Goal: Task Accomplishment & Management: Manage account settings

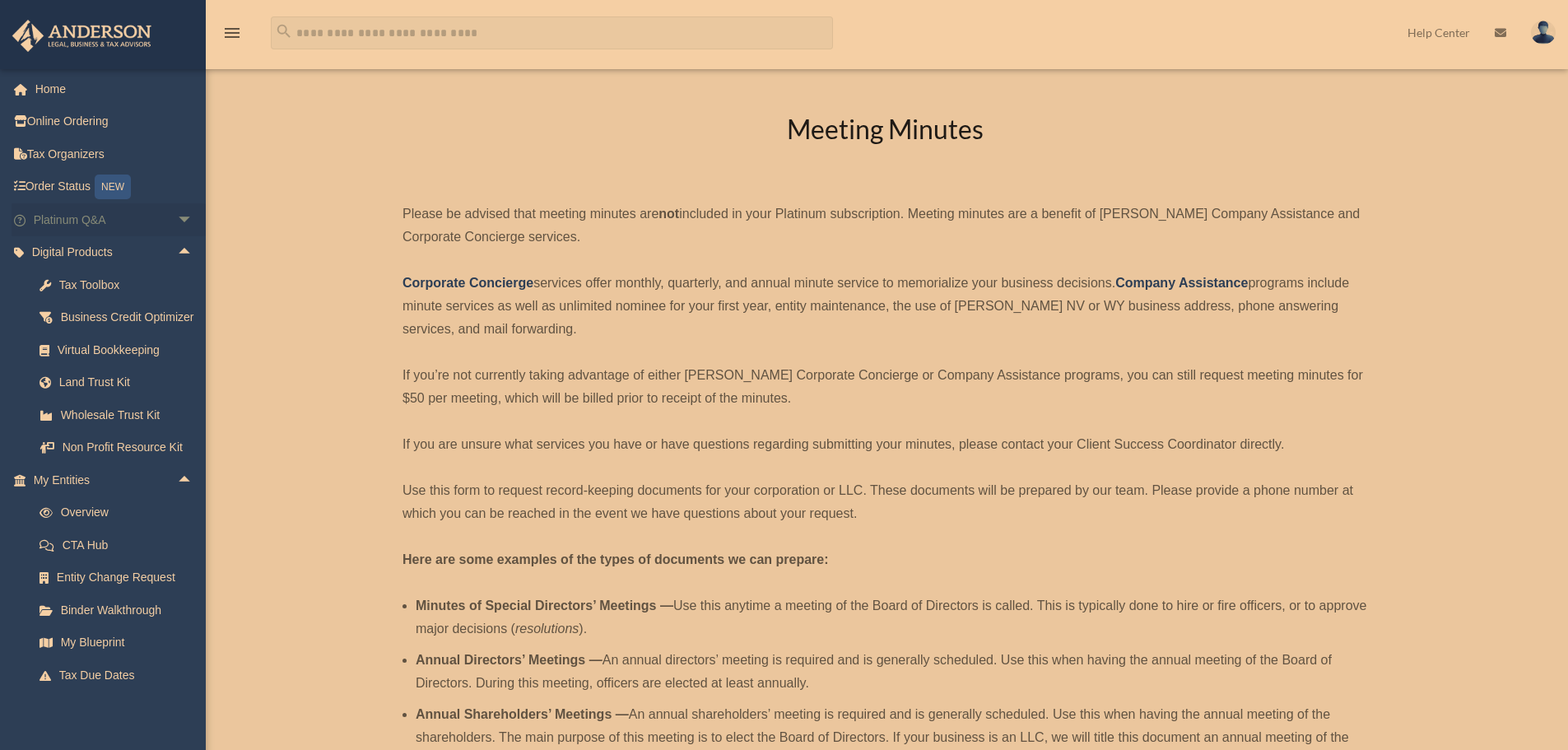
click at [177, 222] on span "arrow_drop_down" at bounding box center [193, 220] width 33 height 33
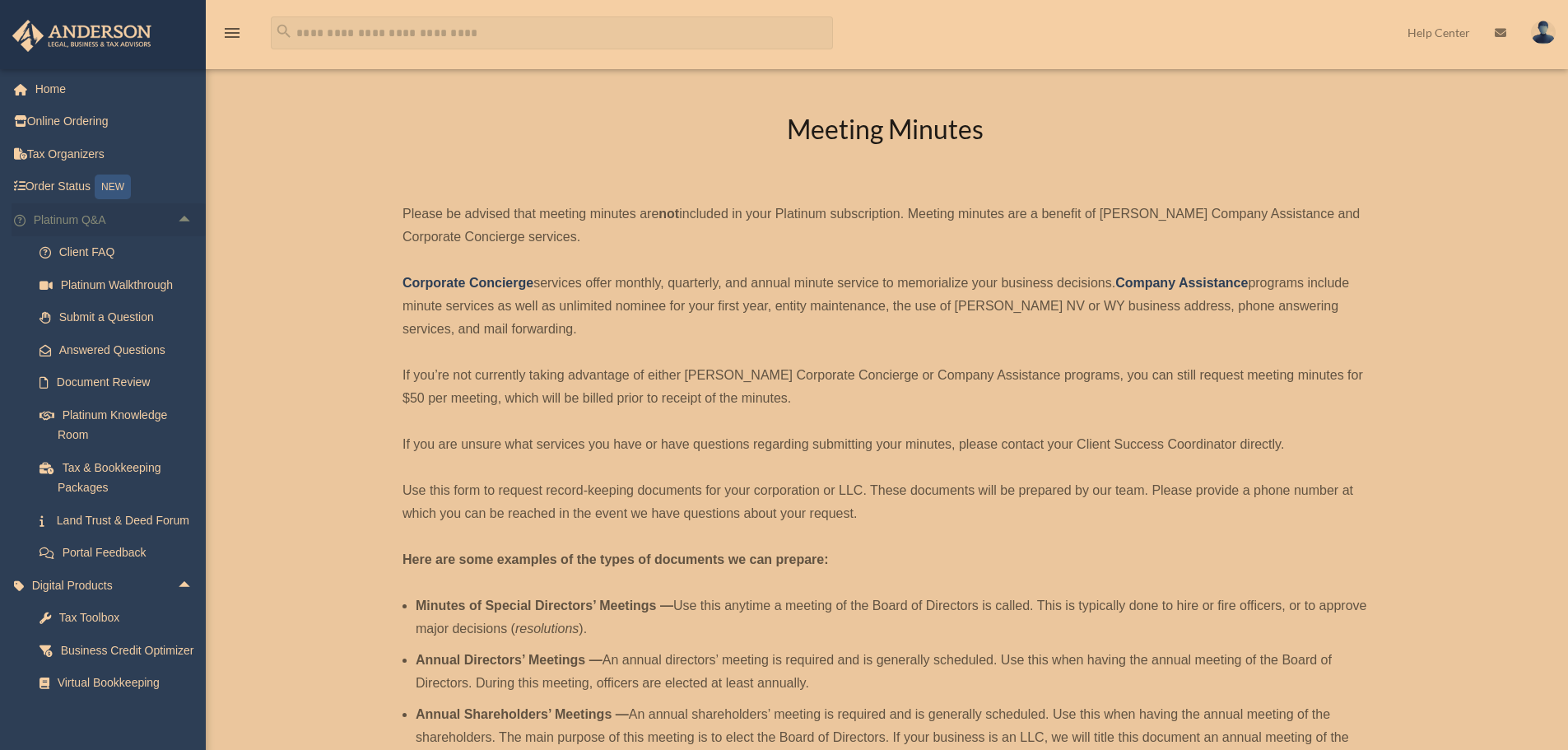
click at [177, 215] on span "arrow_drop_up" at bounding box center [193, 220] width 33 height 33
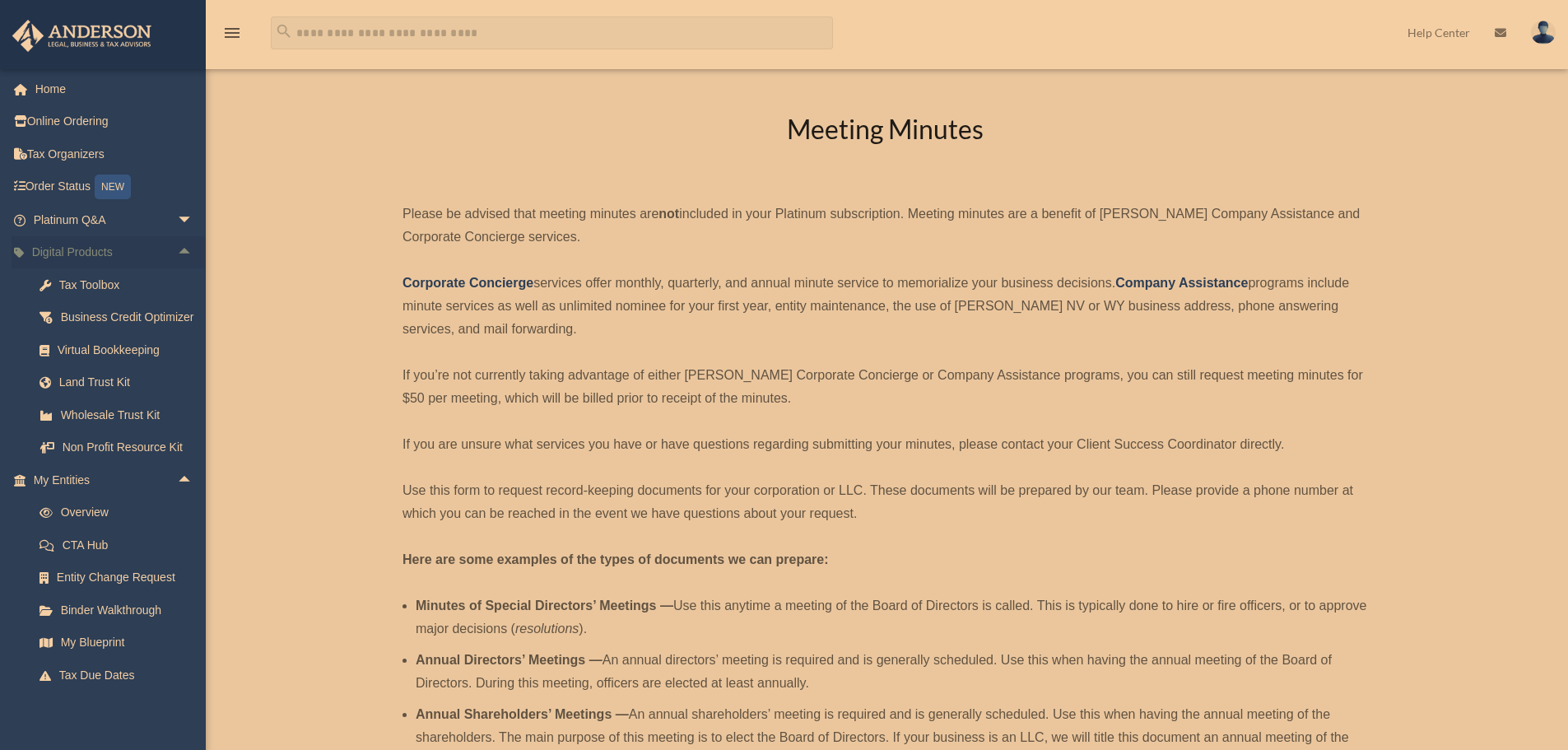
click at [177, 254] on span "arrow_drop_up" at bounding box center [193, 253] width 33 height 33
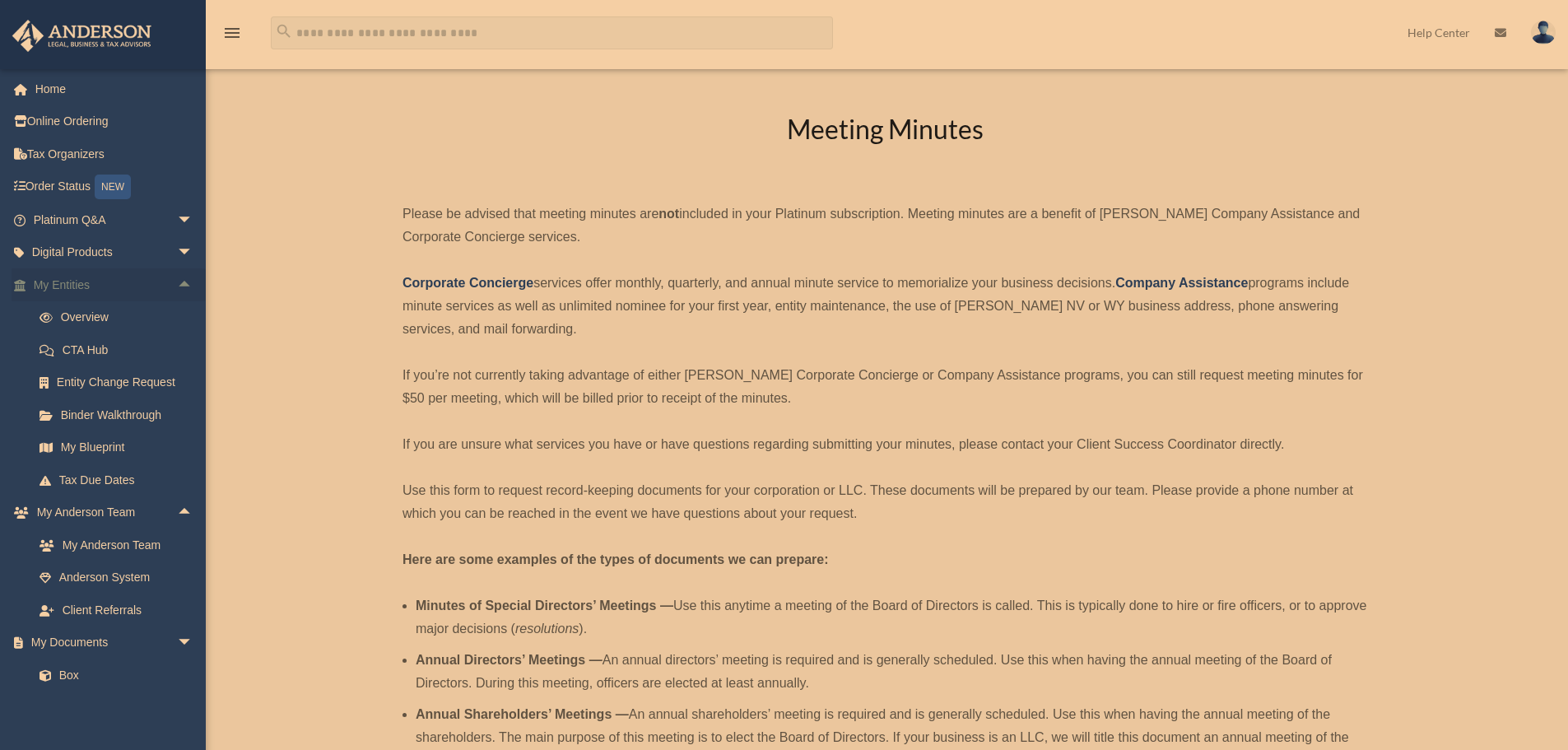
click at [177, 280] on span "arrow_drop_up" at bounding box center [193, 285] width 33 height 33
click at [180, 315] on span "arrow_drop_up" at bounding box center [193, 318] width 33 height 33
click at [177, 345] on span "arrow_drop_down" at bounding box center [193, 350] width 33 height 33
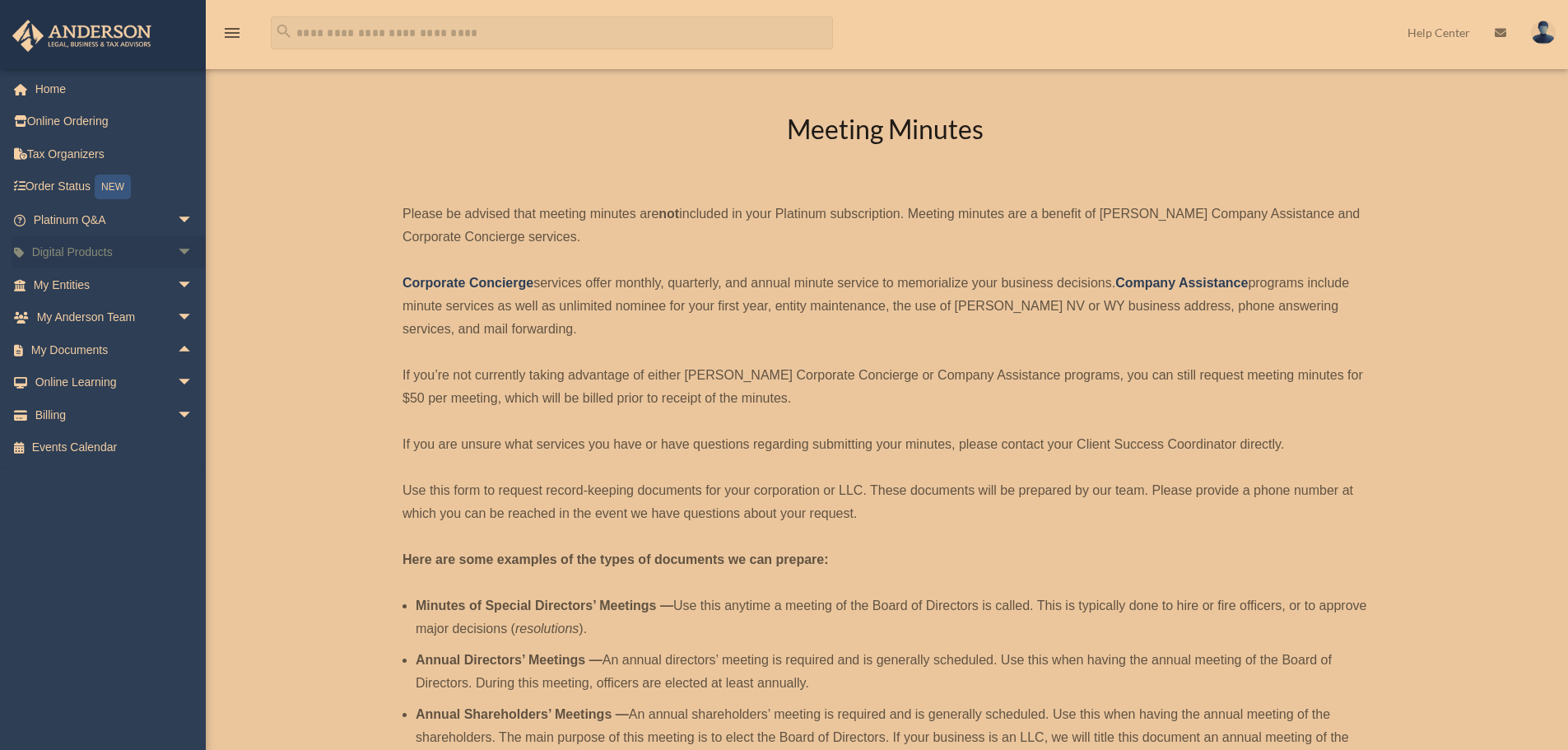
click at [177, 255] on span "arrow_drop_down" at bounding box center [193, 253] width 33 height 33
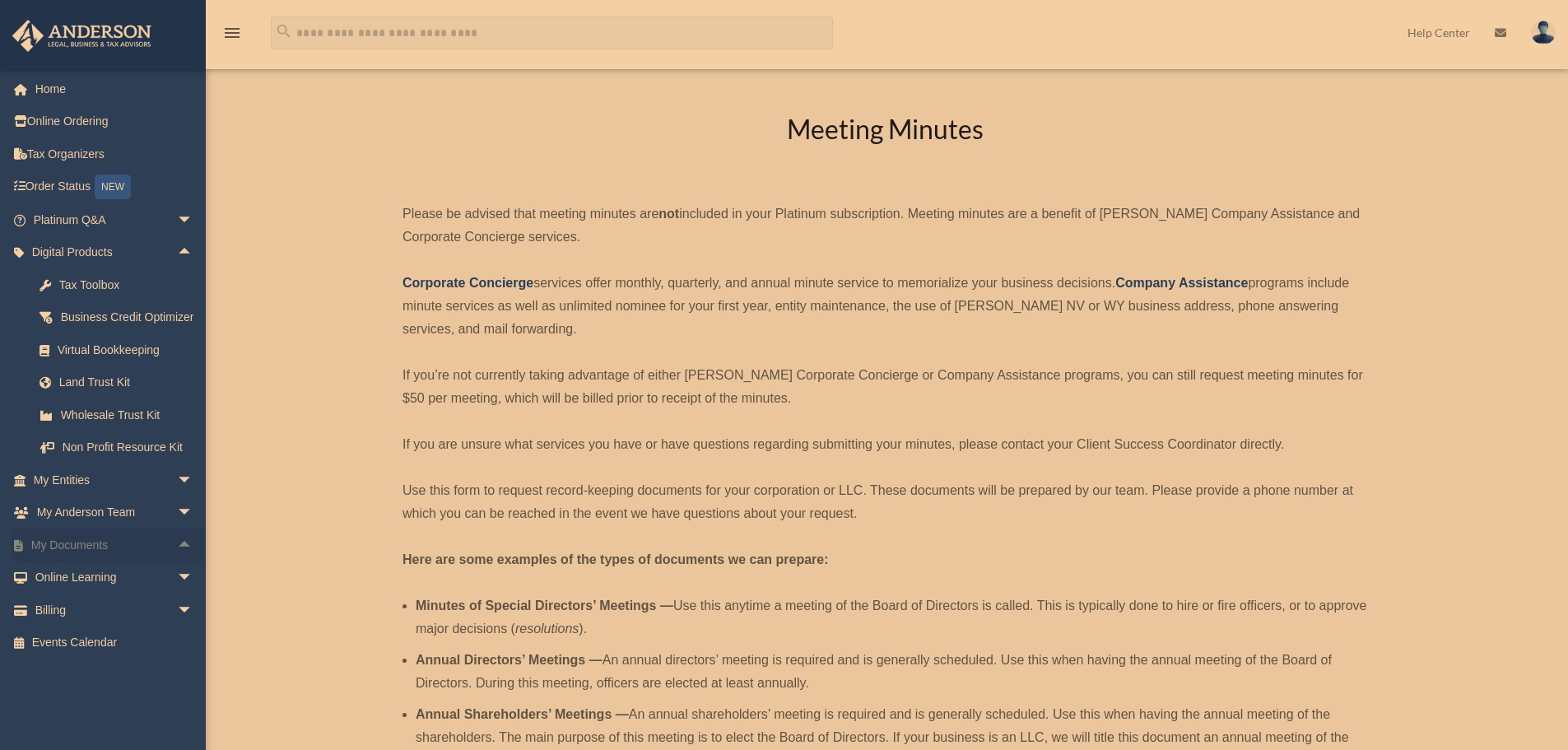
click at [177, 562] on span "arrow_drop_up" at bounding box center [193, 545] width 33 height 33
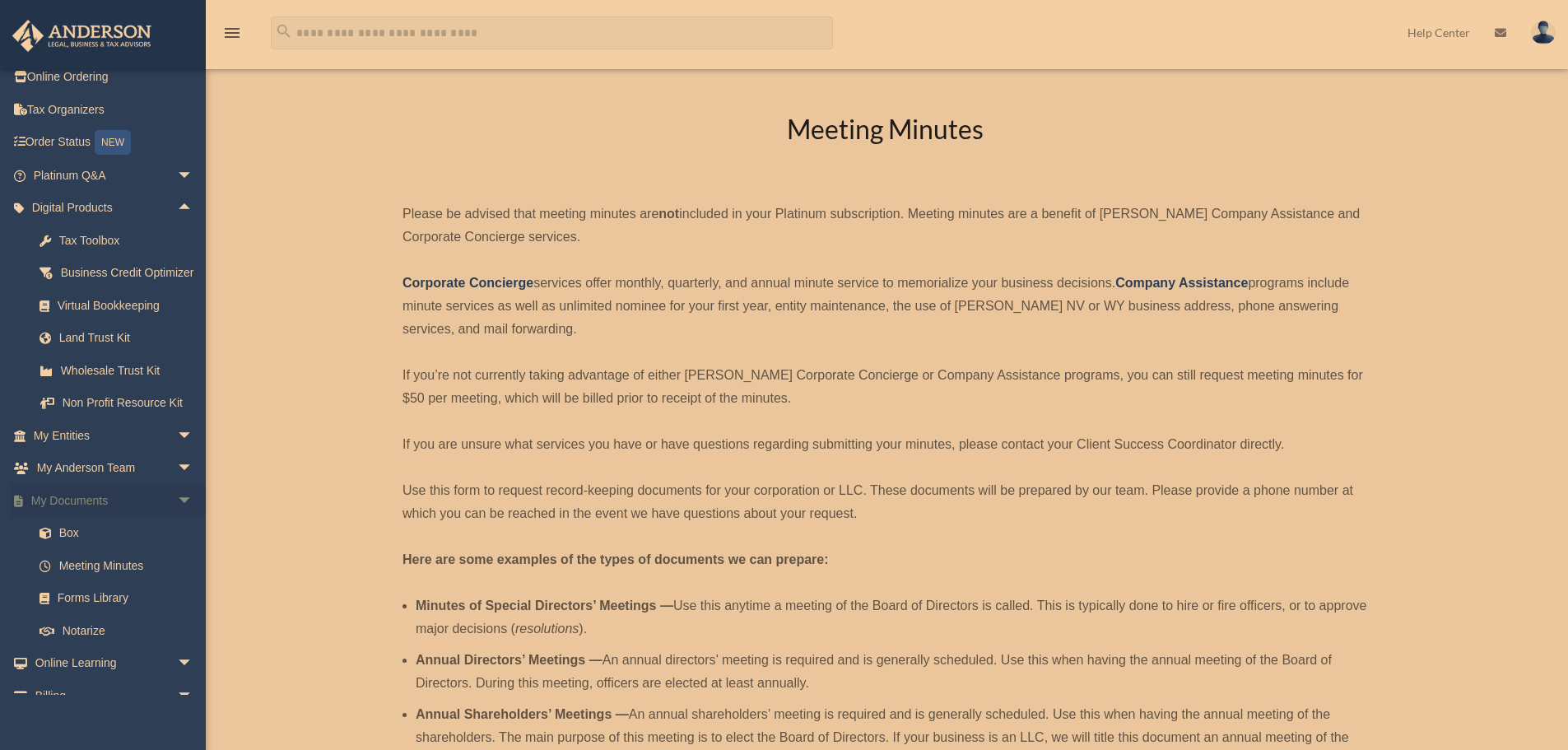
scroll to position [83, 0]
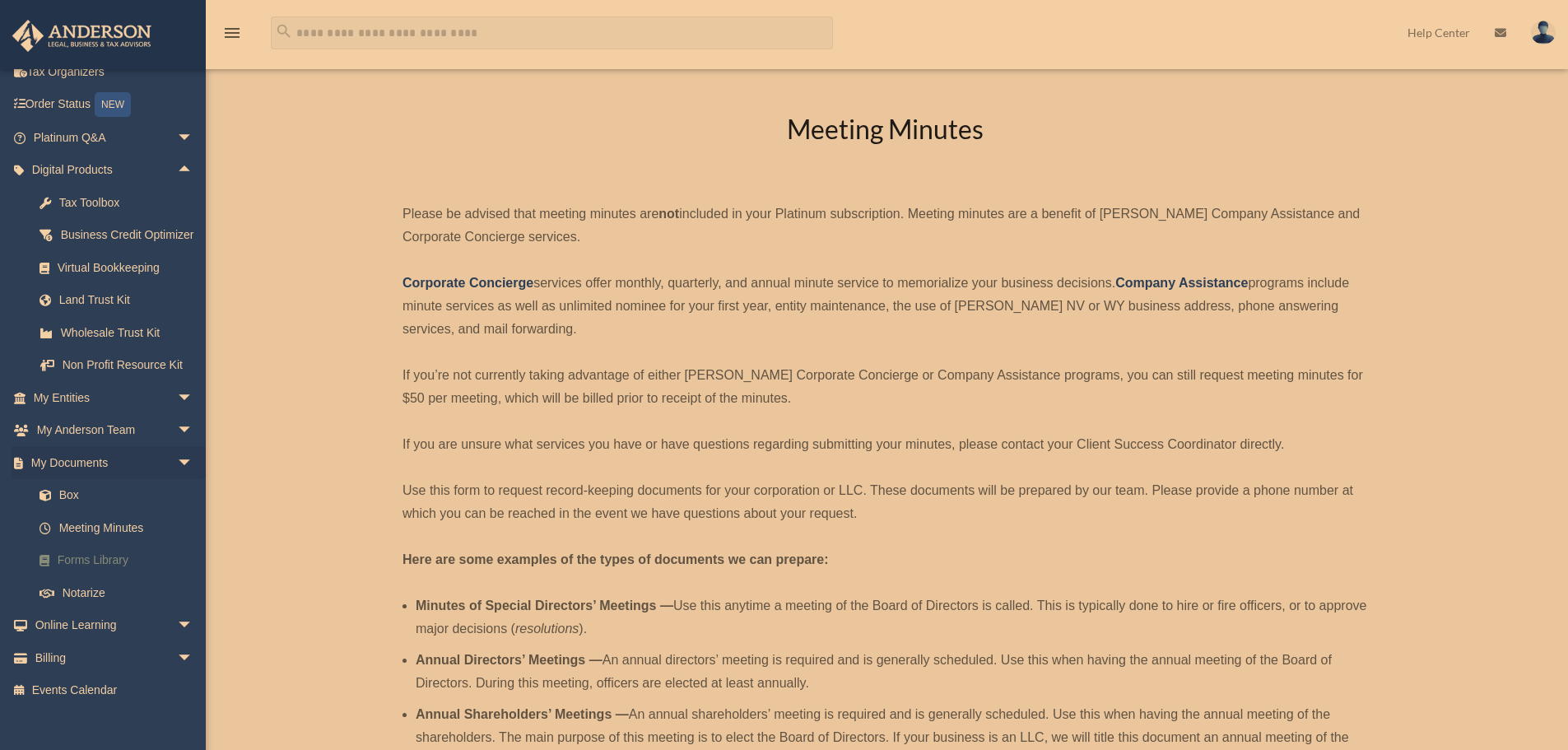
click at [119, 577] on link "Forms Library" at bounding box center [121, 560] width 195 height 33
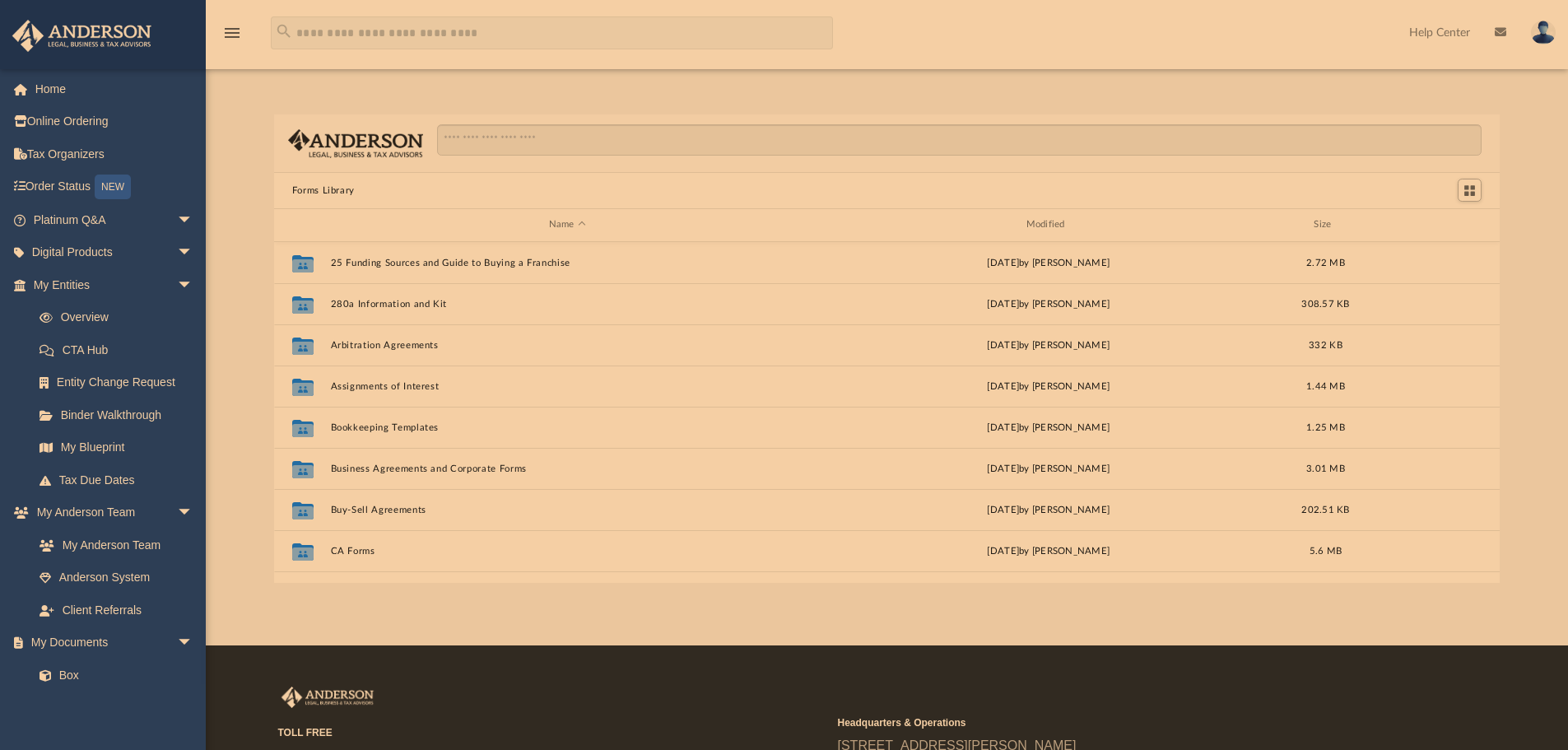
scroll to position [362, 1213]
click at [177, 286] on span "arrow_drop_down" at bounding box center [193, 285] width 33 height 33
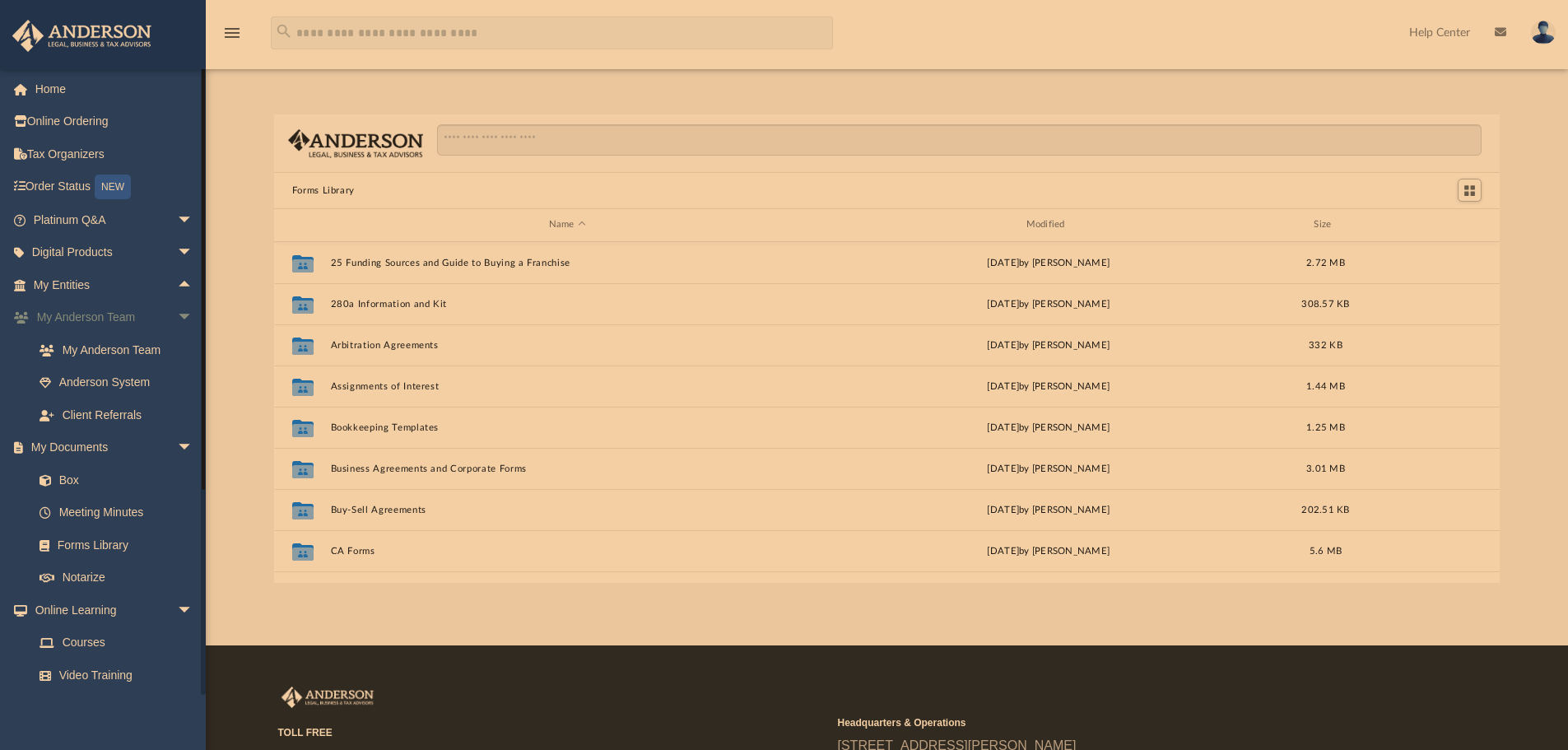
click at [177, 317] on span "arrow_drop_down" at bounding box center [193, 318] width 33 height 33
click at [177, 355] on span "arrow_drop_down" at bounding box center [193, 350] width 33 height 33
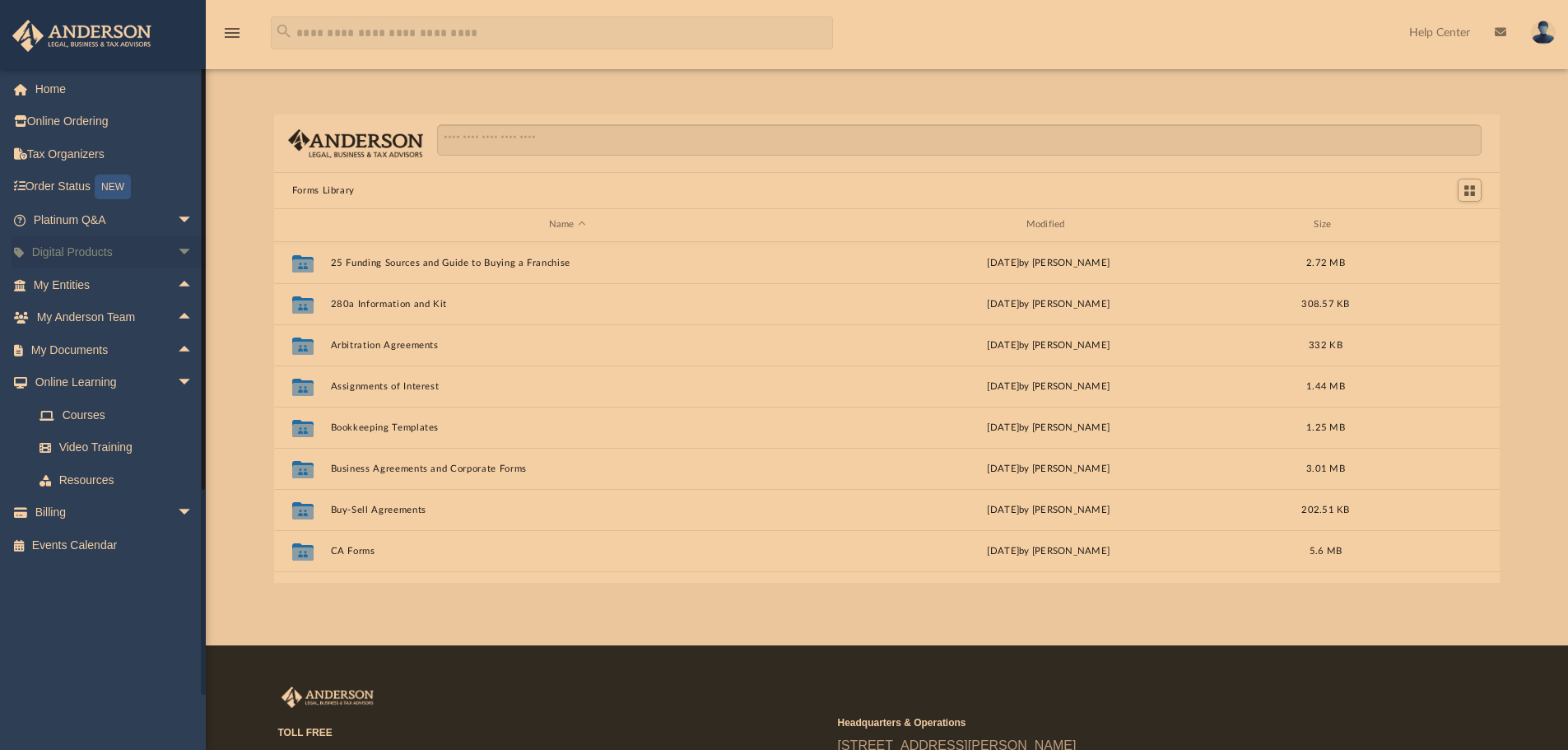
click at [177, 254] on span "arrow_drop_down" at bounding box center [193, 253] width 33 height 33
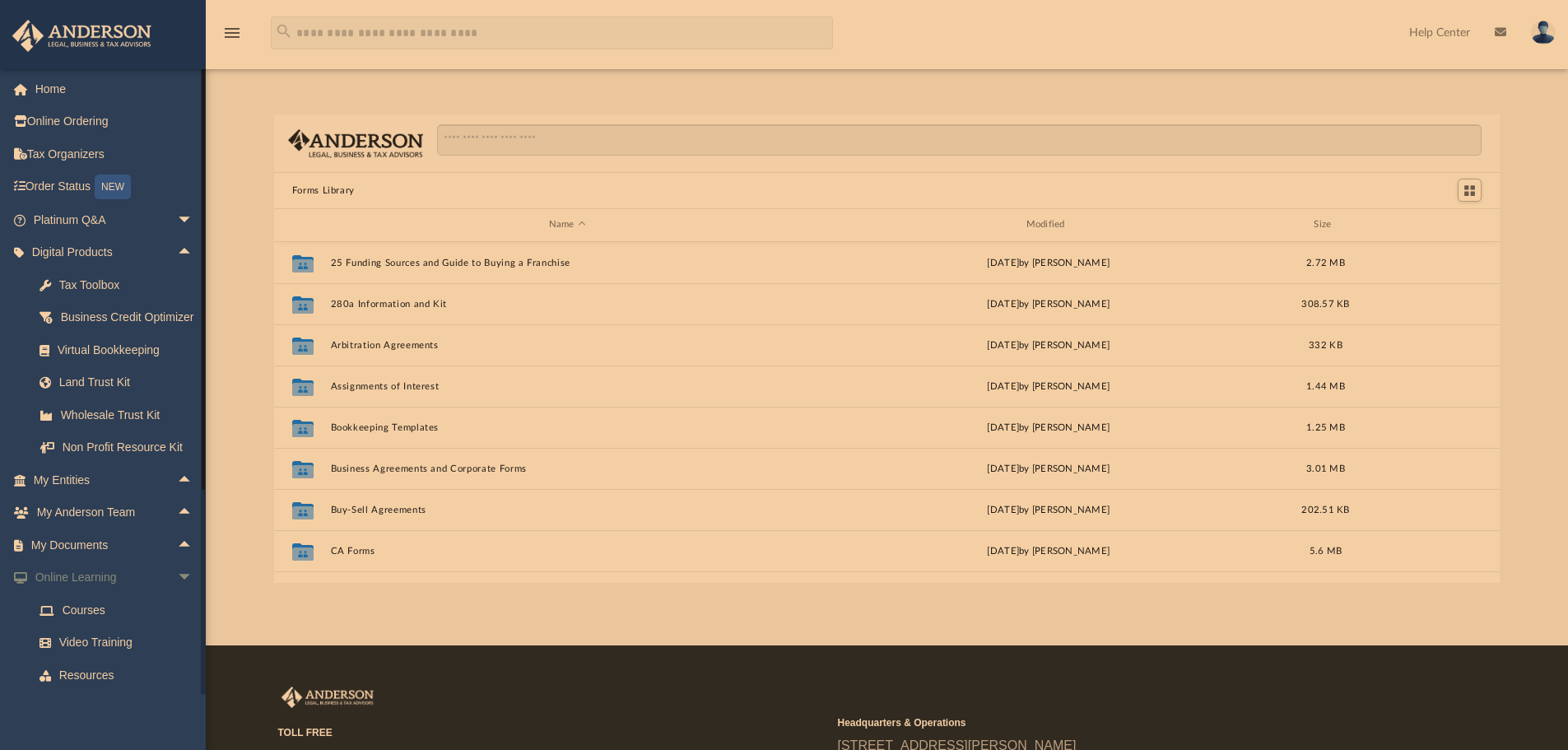
click at [177, 595] on span "arrow_drop_down" at bounding box center [193, 578] width 33 height 33
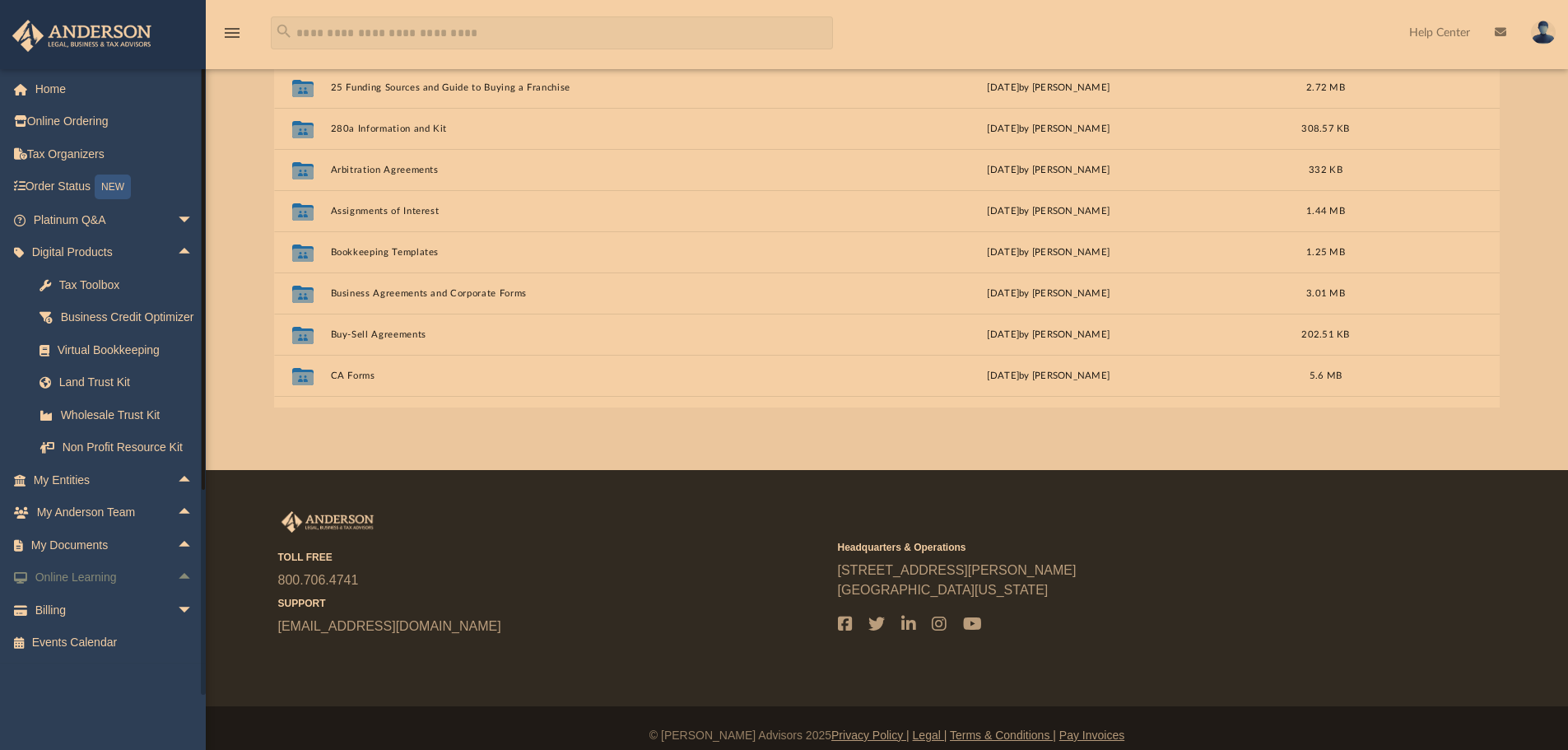
scroll to position [190, 0]
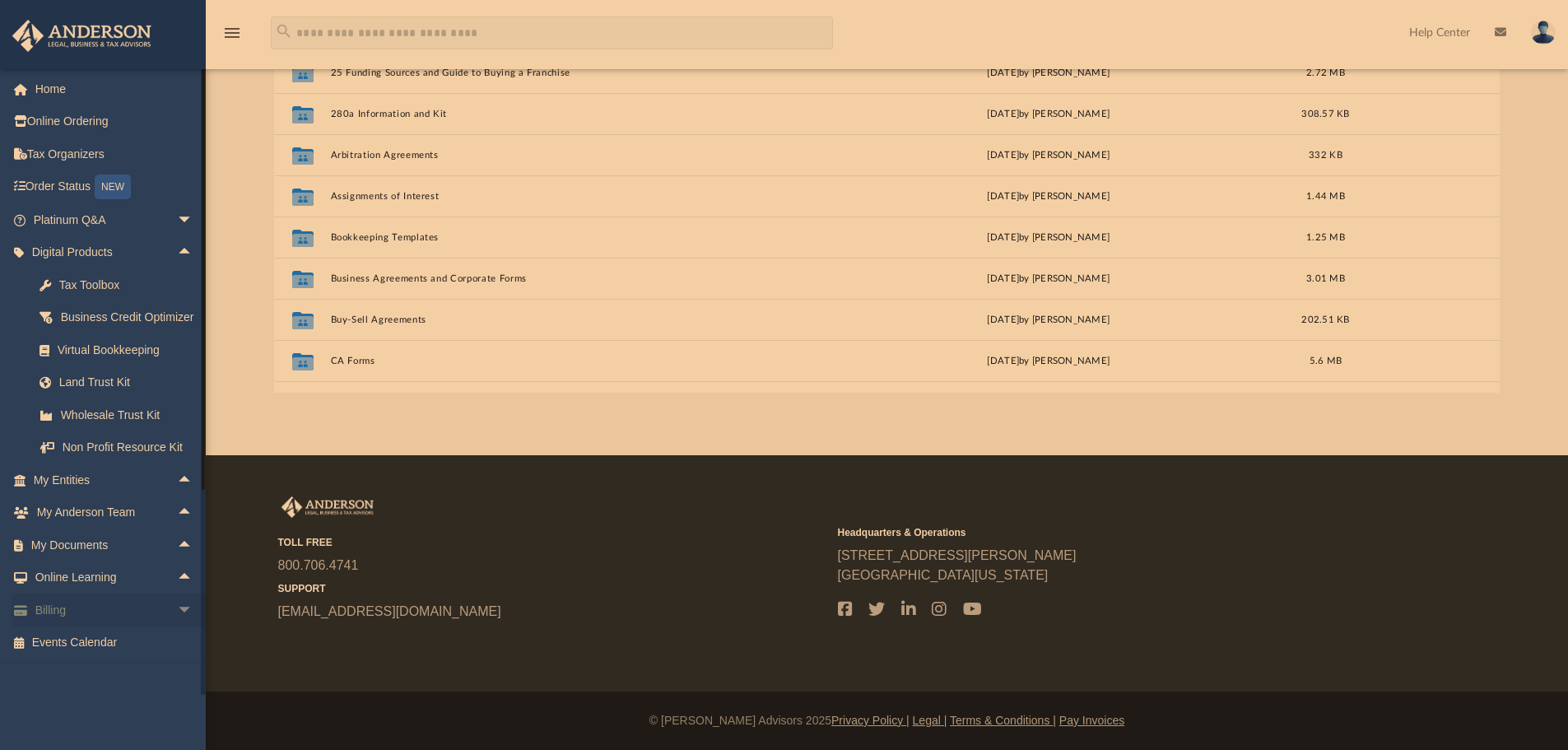
click at [177, 624] on span "arrow_drop_down" at bounding box center [193, 610] width 33 height 33
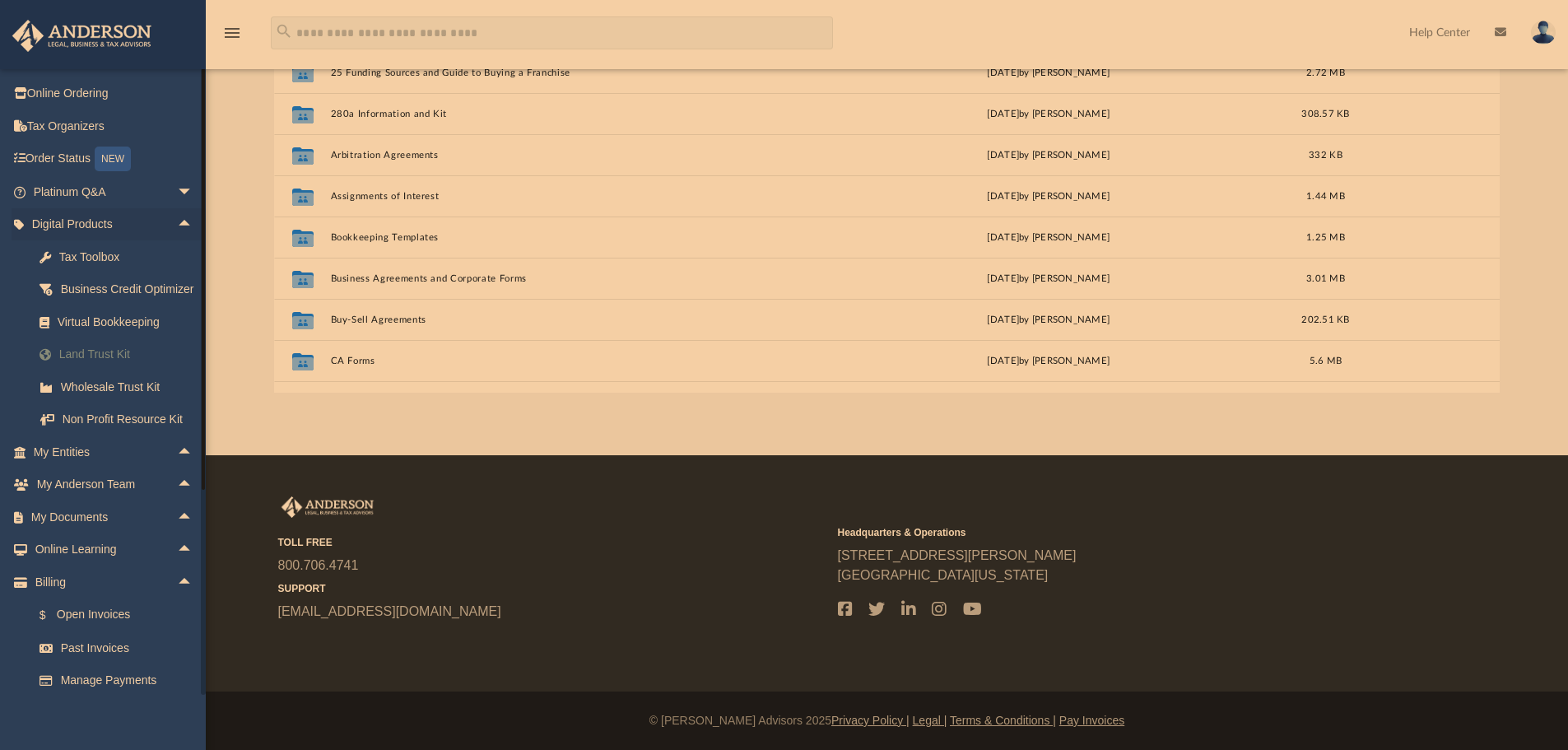
scroll to position [0, 0]
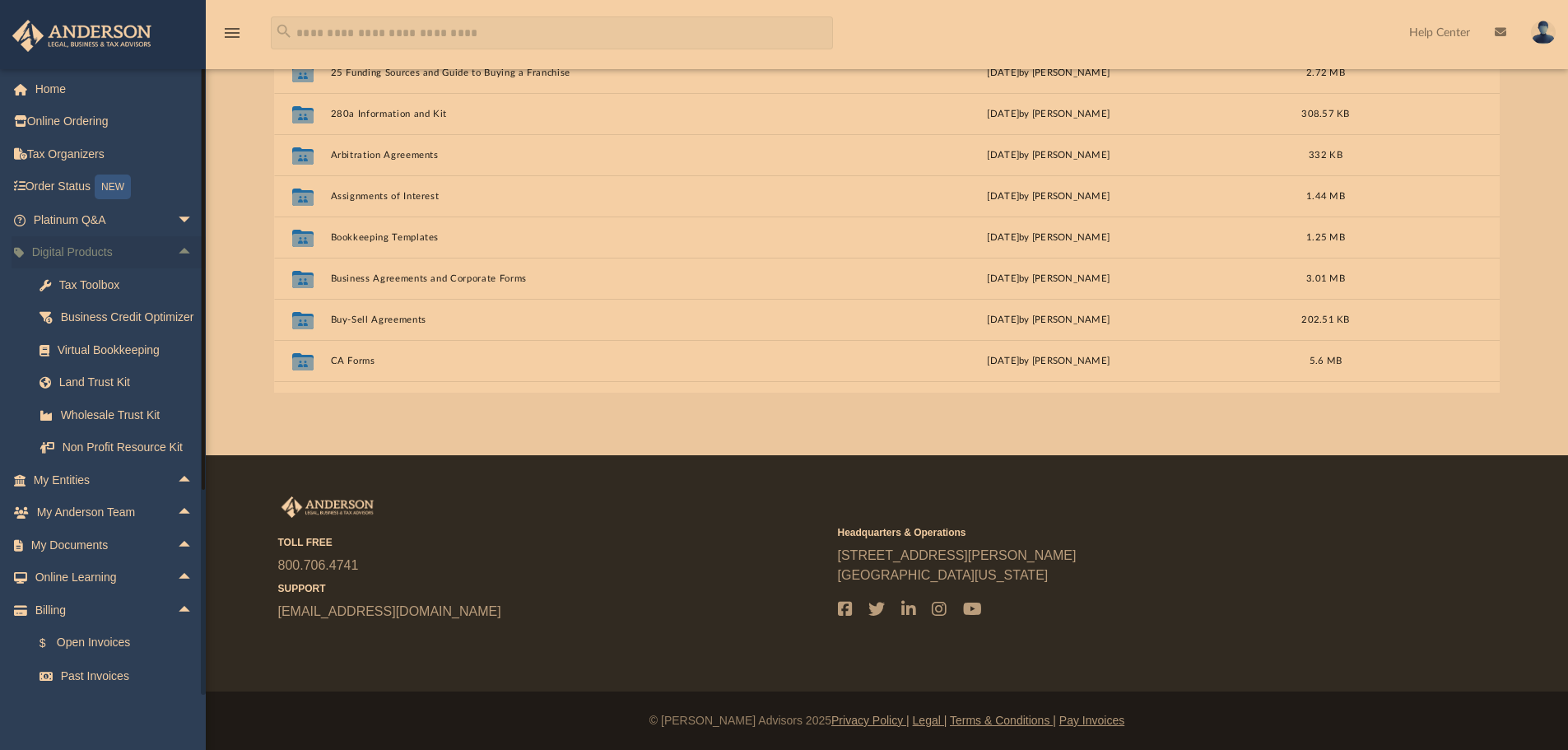
click at [177, 244] on span "arrow_drop_up" at bounding box center [193, 253] width 33 height 33
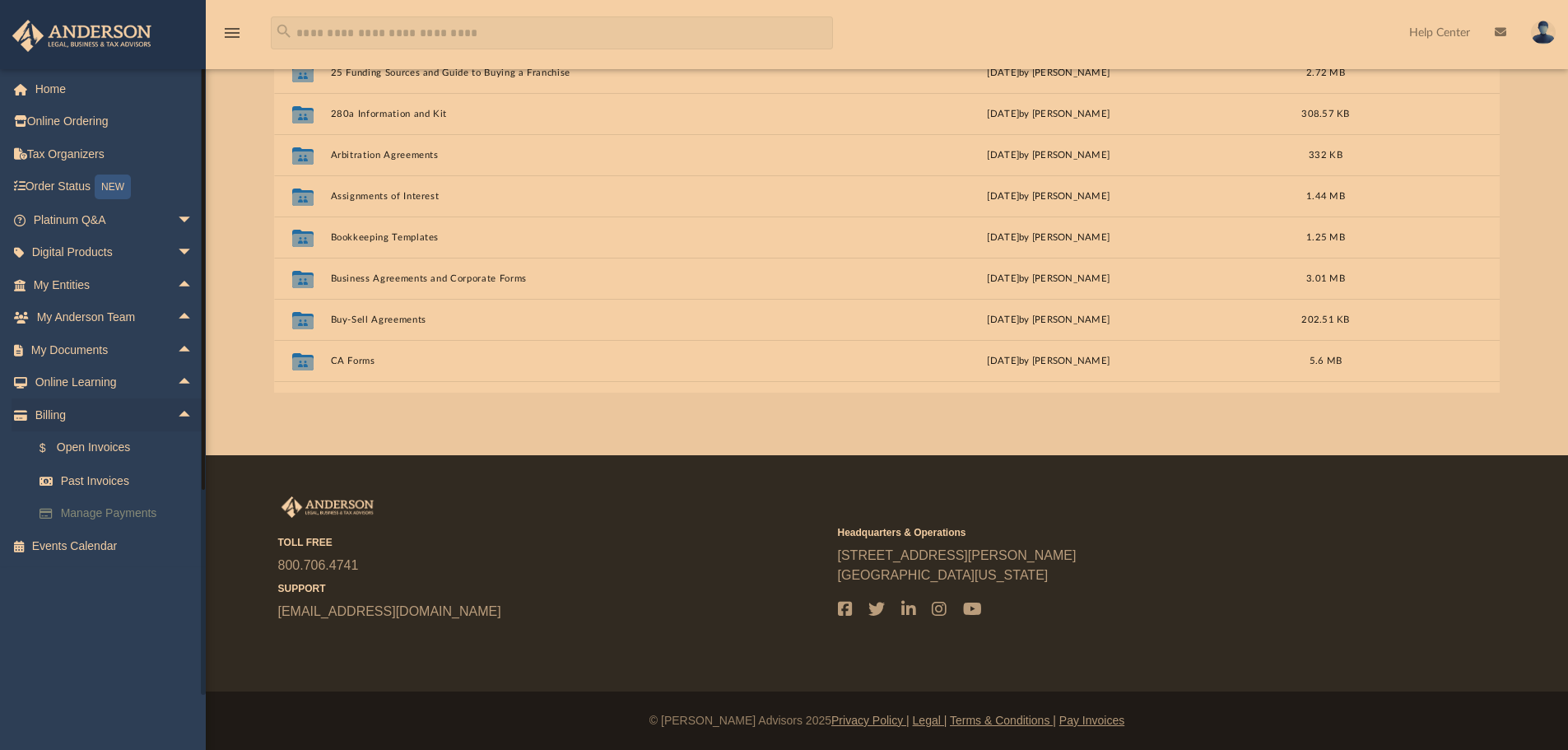
click at [103, 506] on link "Manage Payments" at bounding box center [121, 513] width 195 height 33
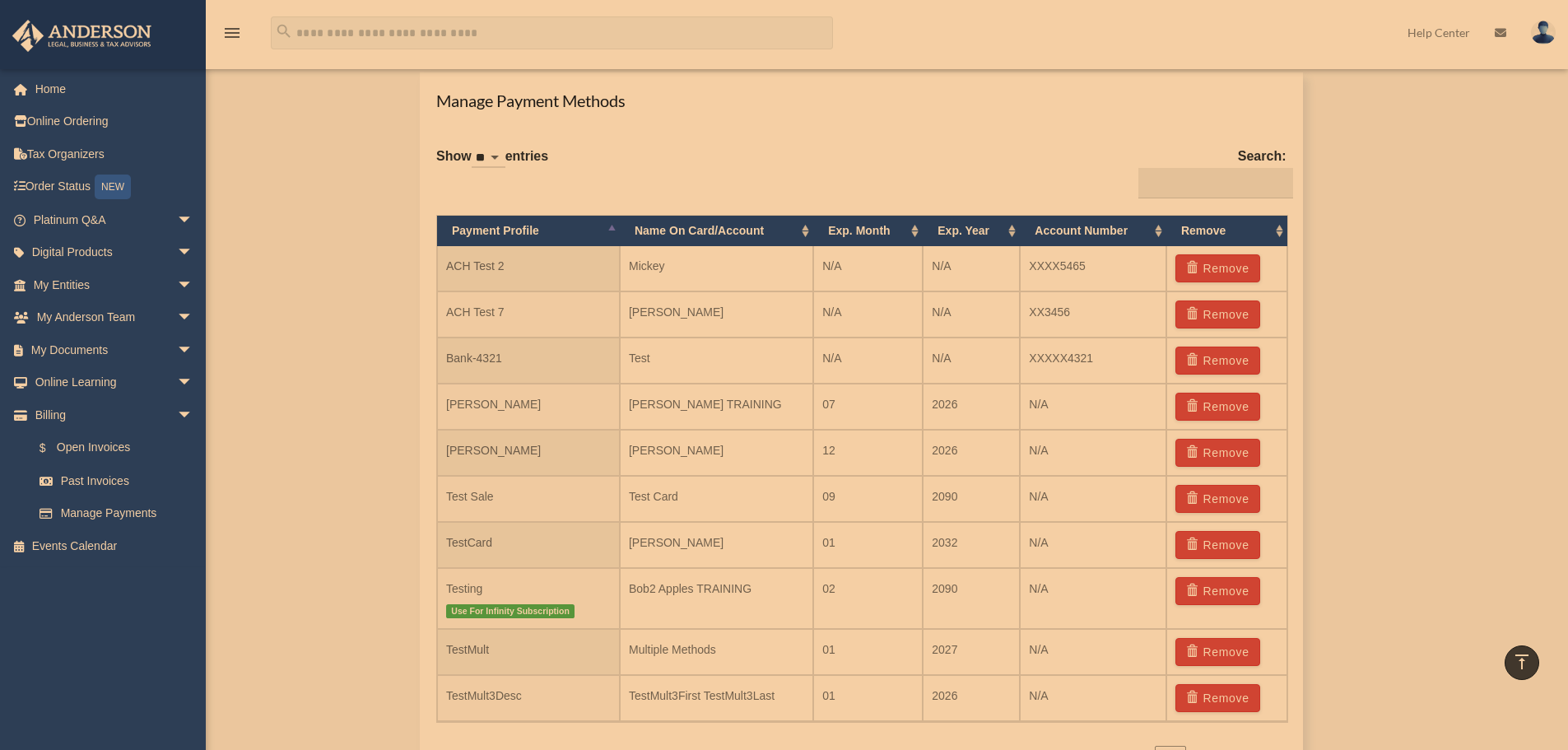
scroll to position [988, 0]
